Goal: Task Accomplishment & Management: Use online tool/utility

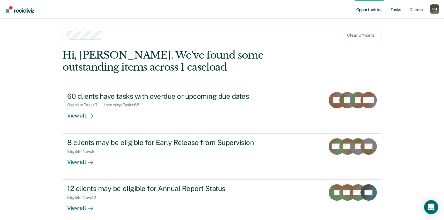
click at [395, 11] on link "Tasks" at bounding box center [395, 9] width 13 height 19
